Goal: Obtain resource: Obtain resource

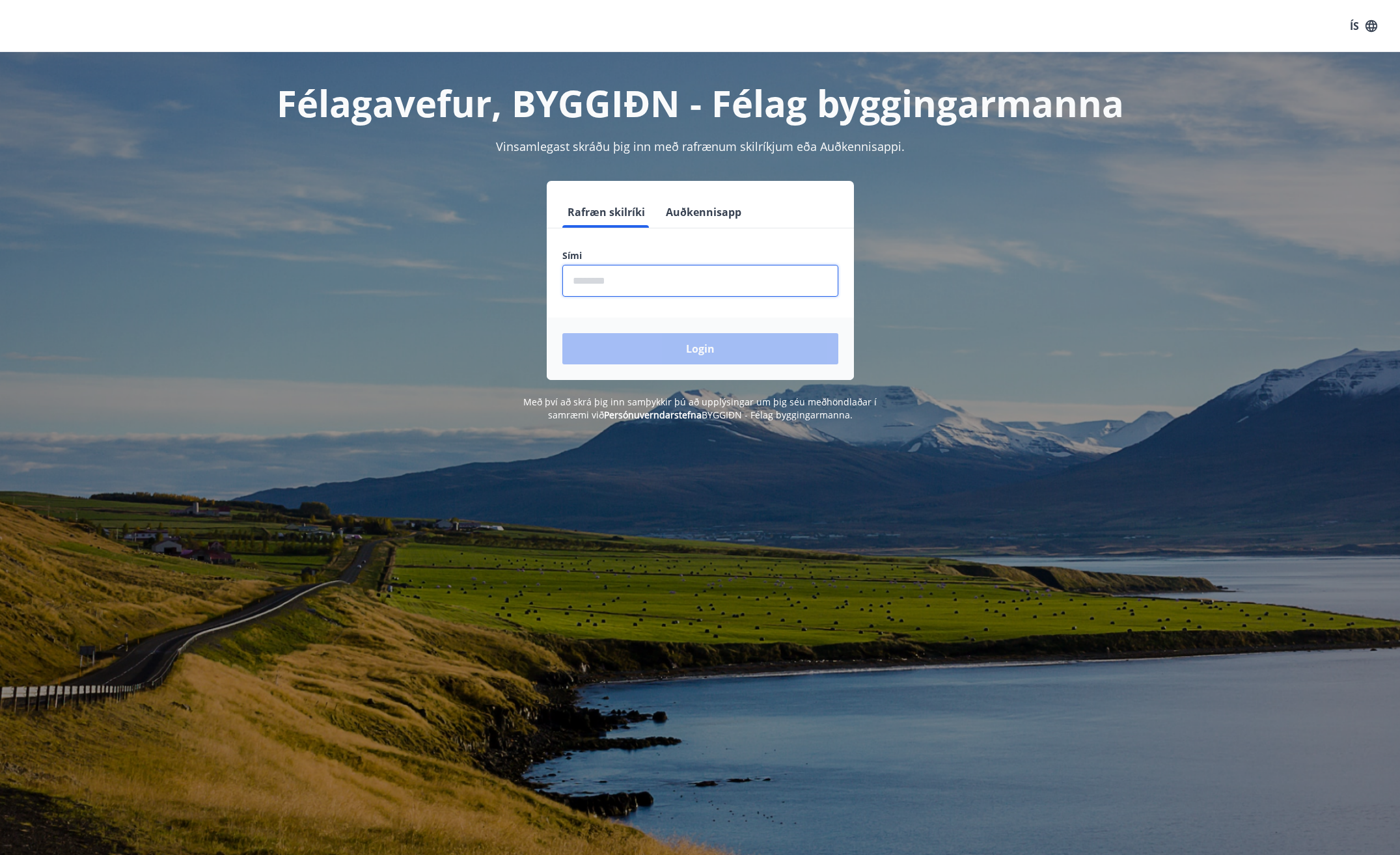
click at [623, 281] on input "phone" at bounding box center [700, 281] width 276 height 32
type input "********"
click at [728, 350] on button "Login" at bounding box center [700, 349] width 276 height 32
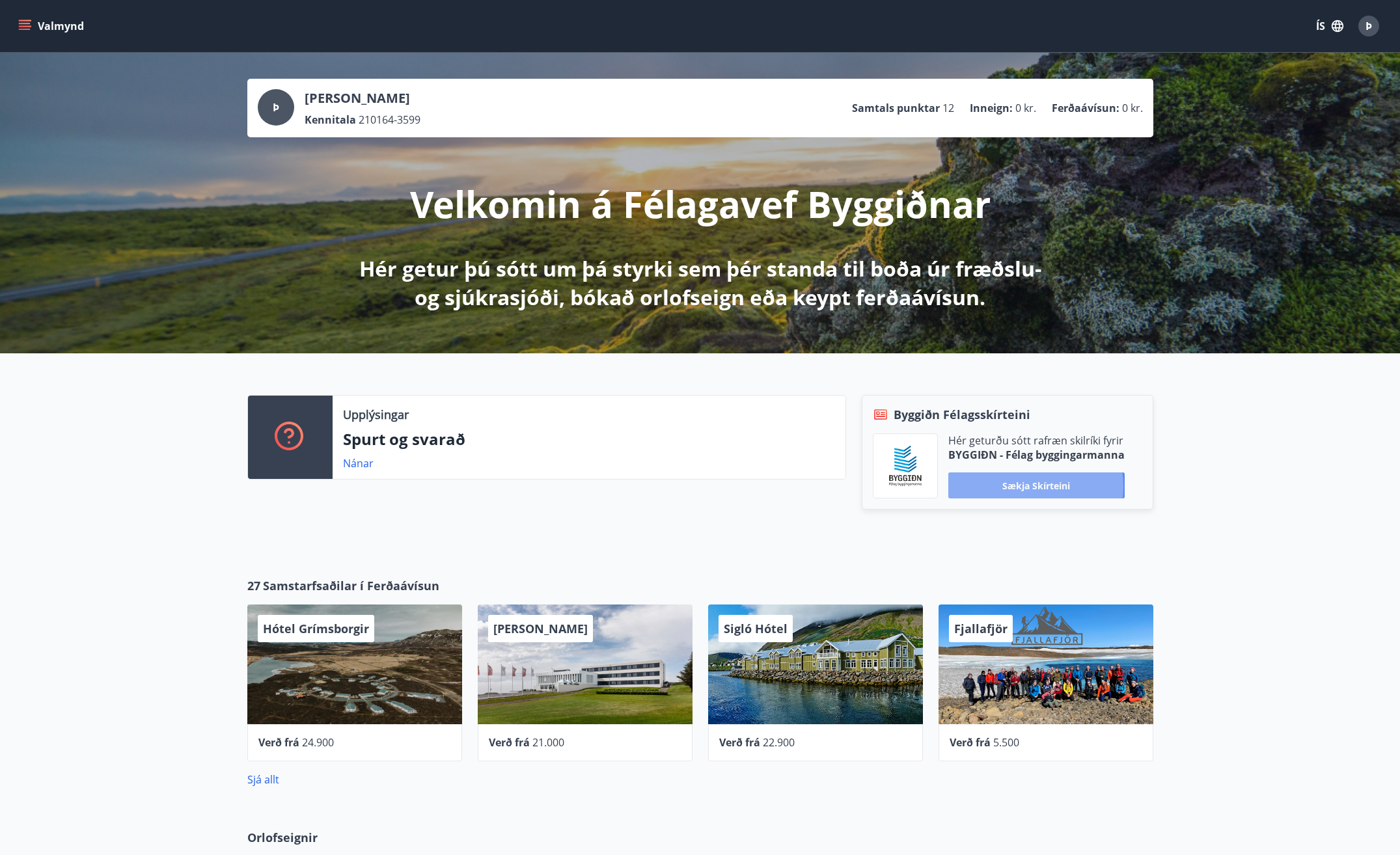
click at [1031, 486] on button "Sækja skírteini" at bounding box center [1037, 486] width 176 height 26
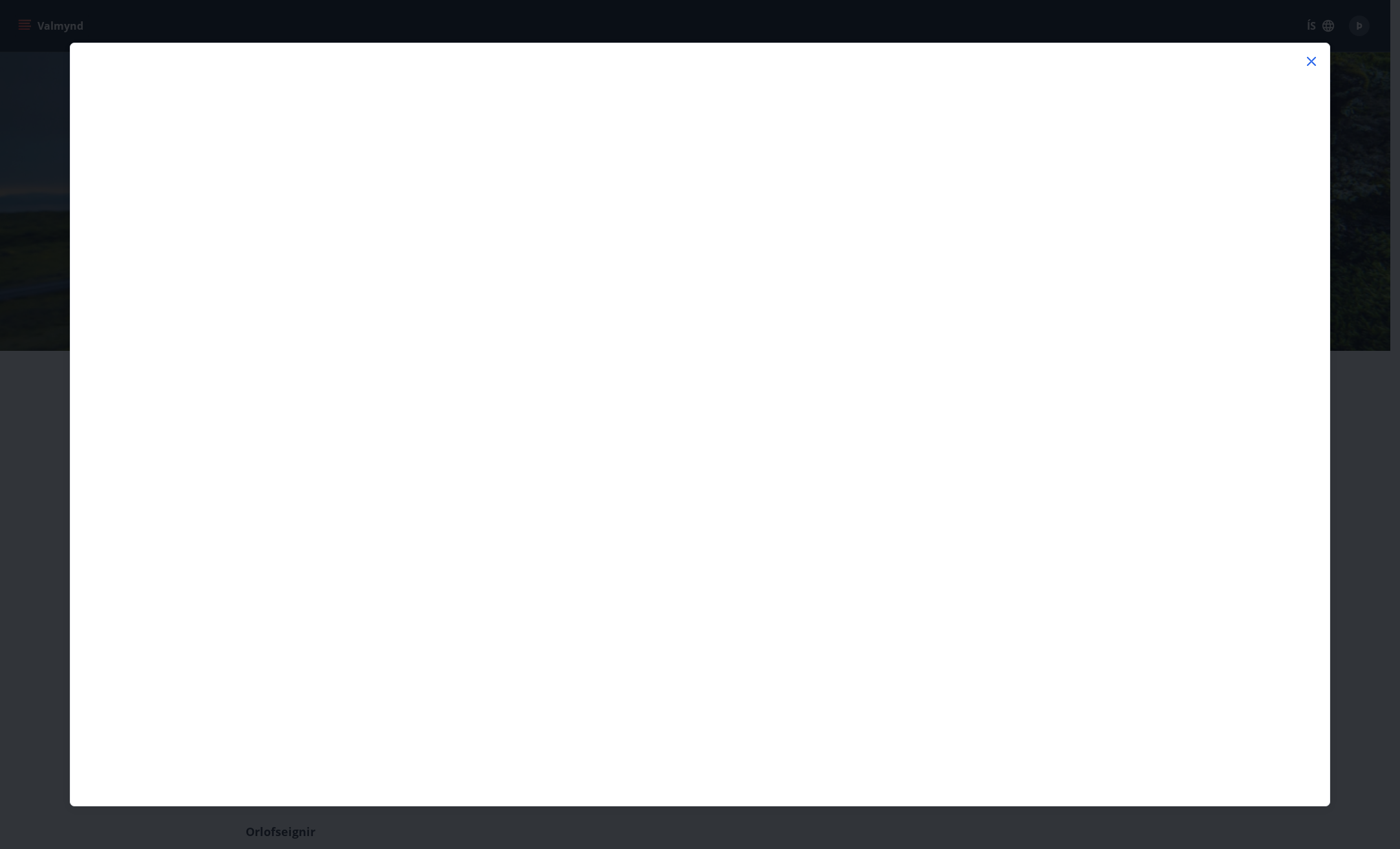
click at [1311, 57] on icon at bounding box center [1311, 61] width 16 height 16
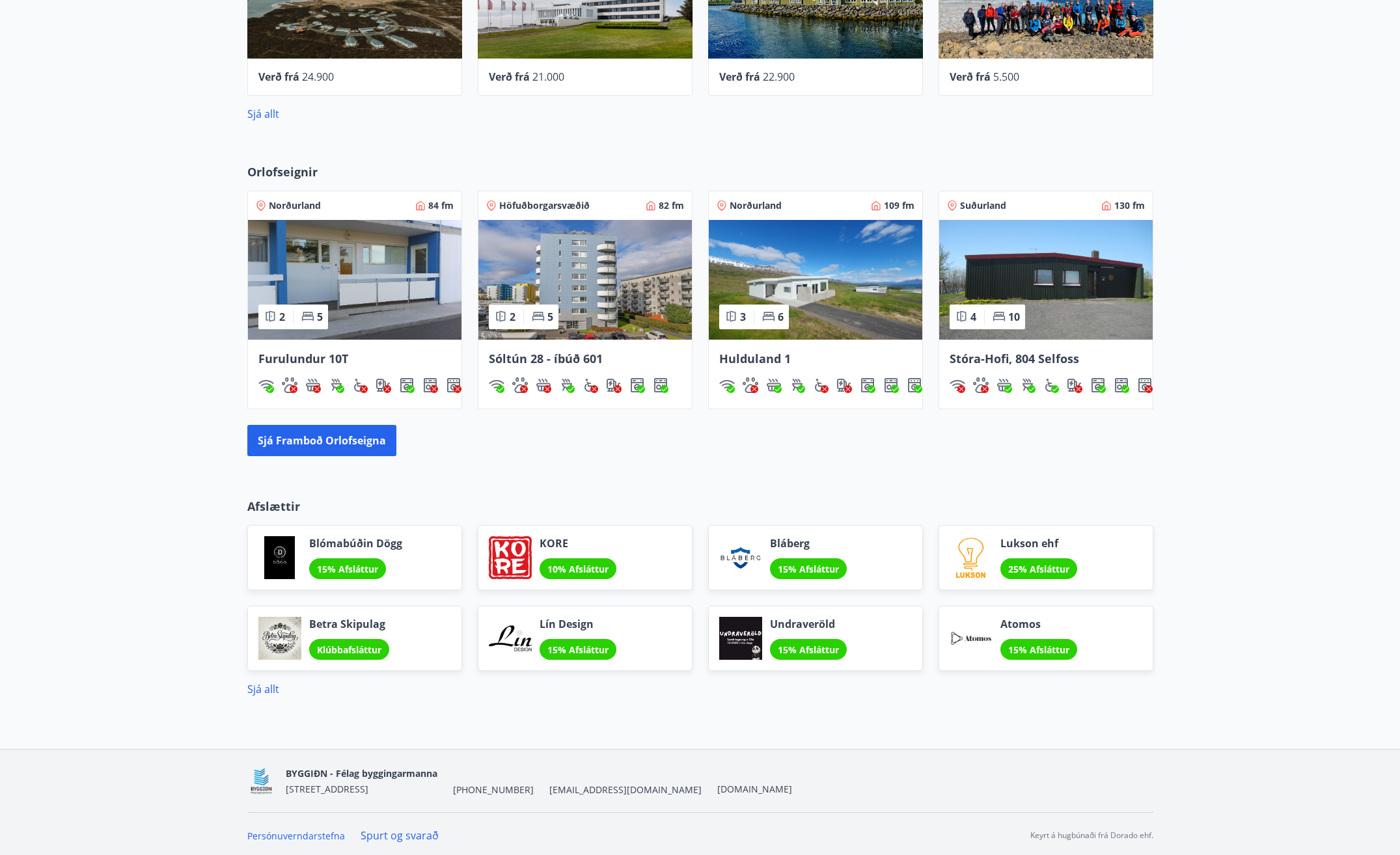
scroll to position [669, 0]
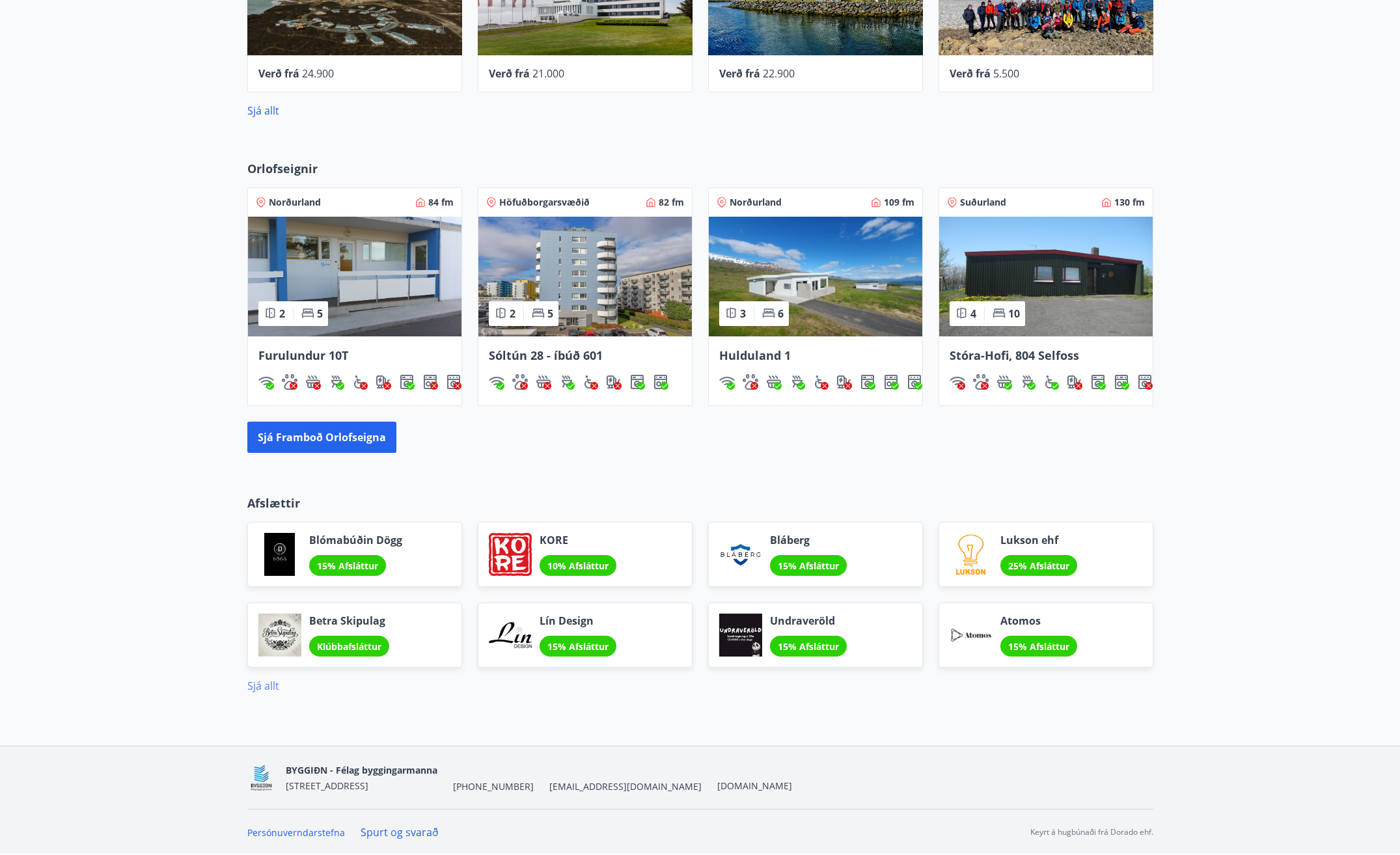
click at [254, 683] on link "Sjá allt" at bounding box center [263, 686] width 32 height 14
